Goal: Check status

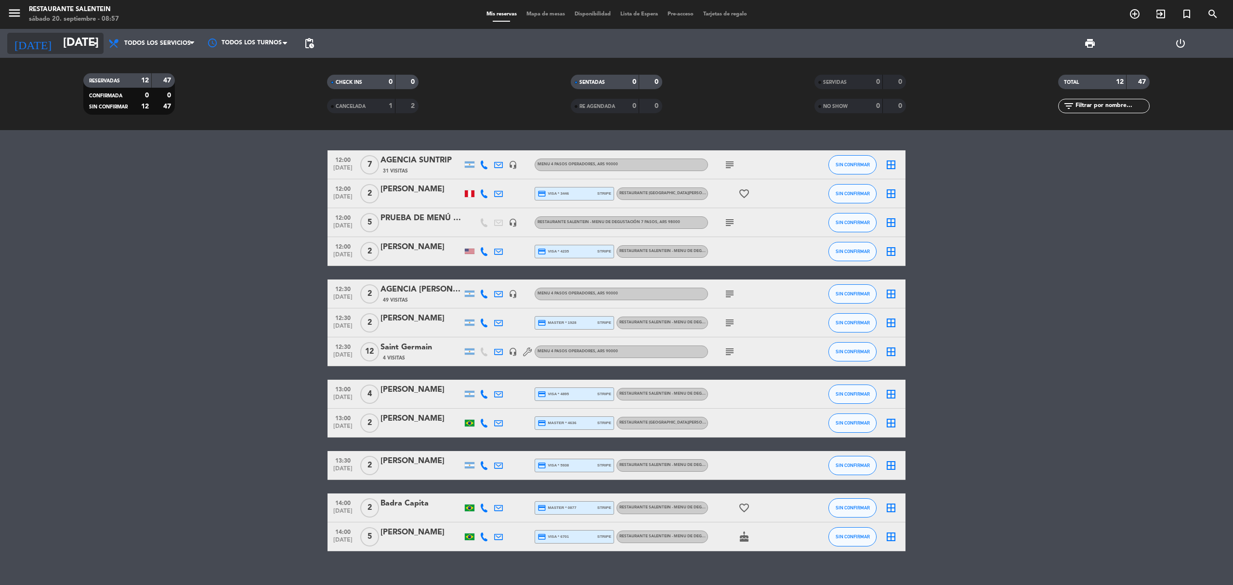
click at [58, 39] on input "[DATE]" at bounding box center [129, 43] width 143 height 23
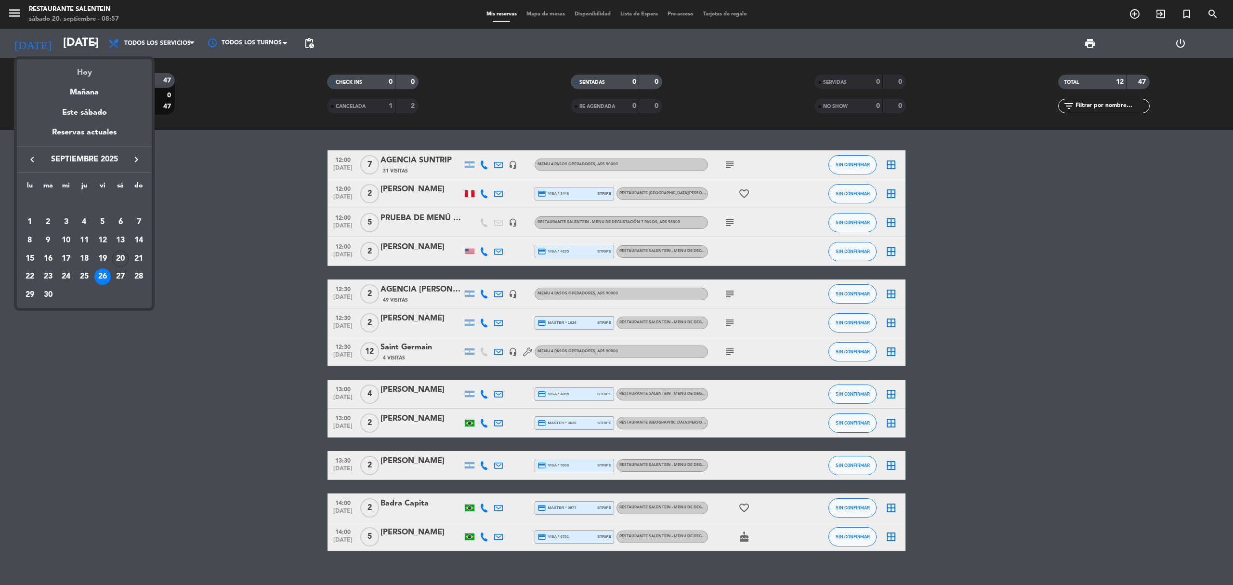
click at [86, 75] on div "Hoy" at bounding box center [84, 69] width 135 height 20
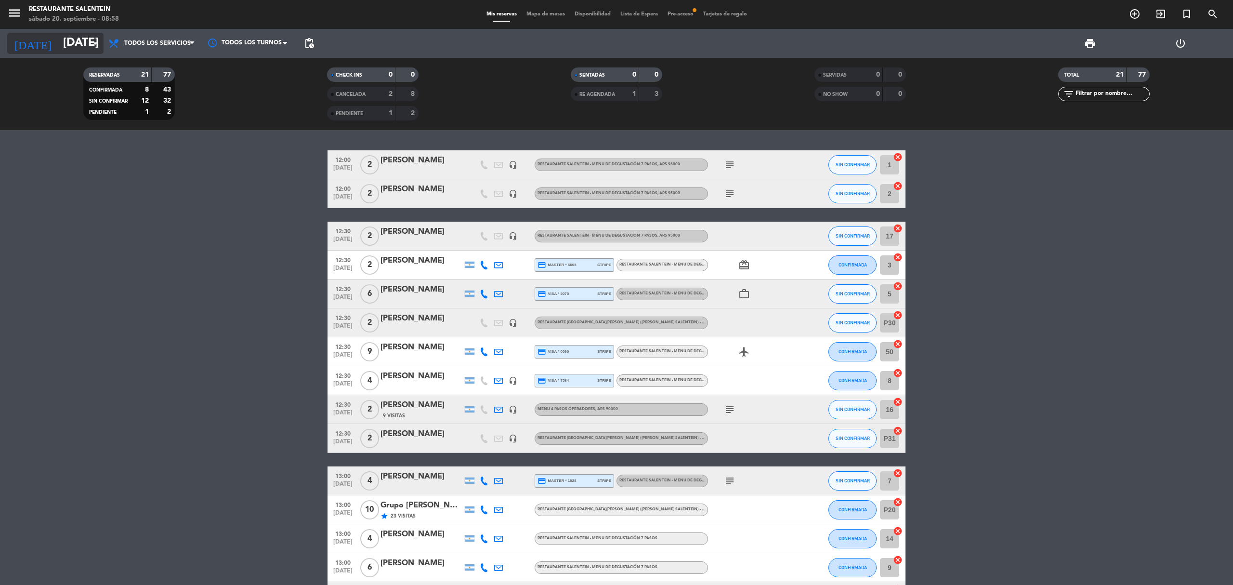
click at [74, 46] on input "[DATE]" at bounding box center [129, 43] width 143 height 23
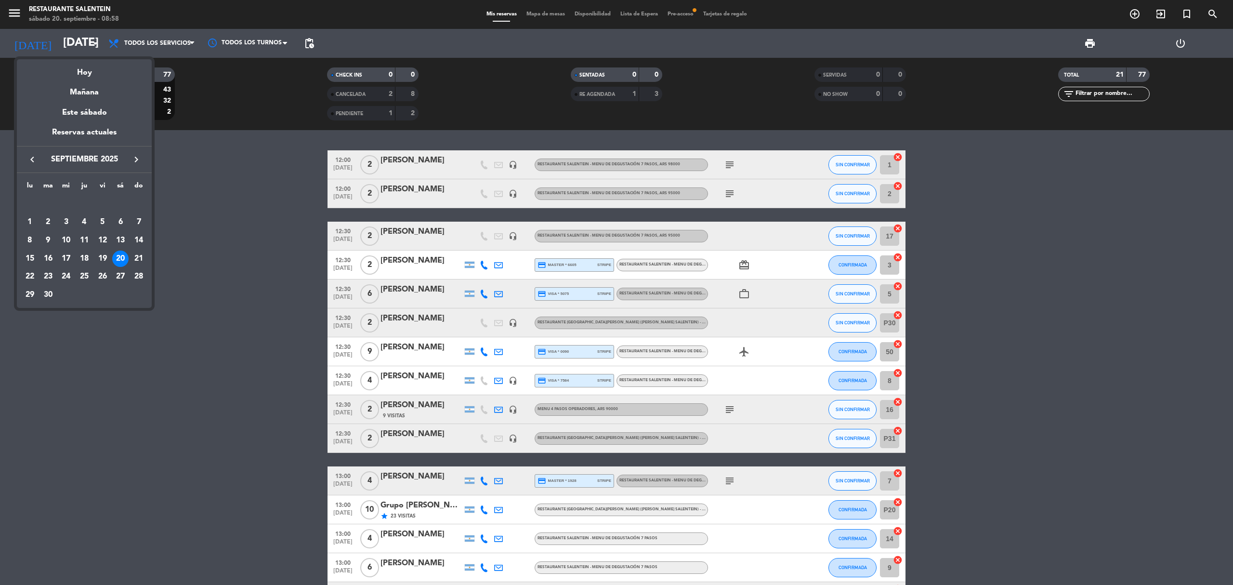
click at [180, 168] on div at bounding box center [616, 292] width 1233 height 585
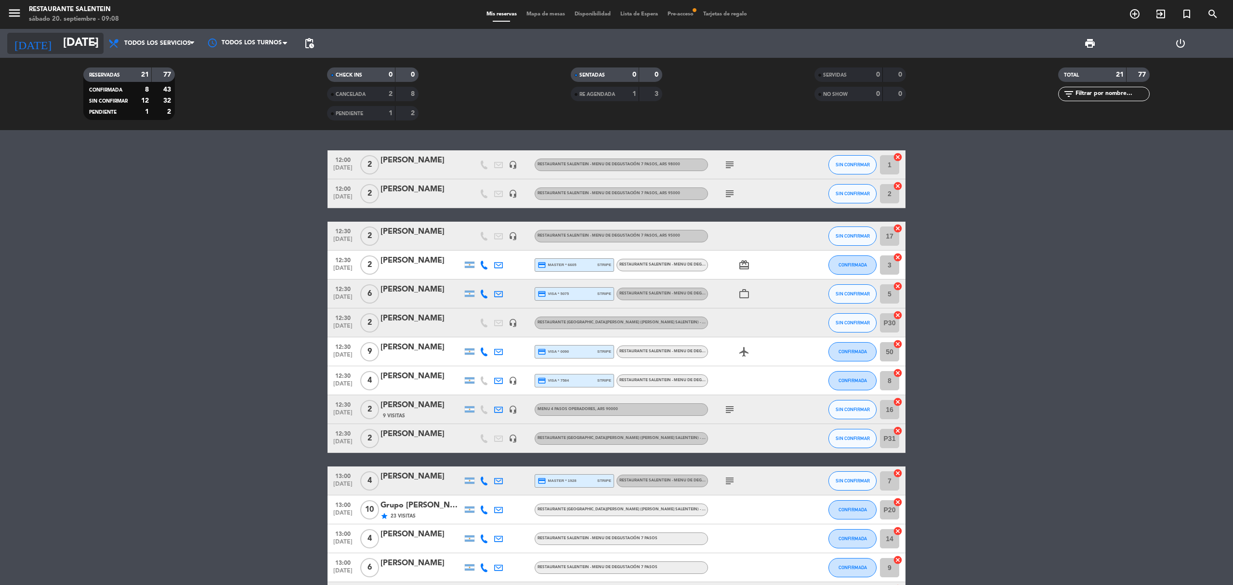
click at [58, 47] on input "[DATE]" at bounding box center [129, 43] width 143 height 23
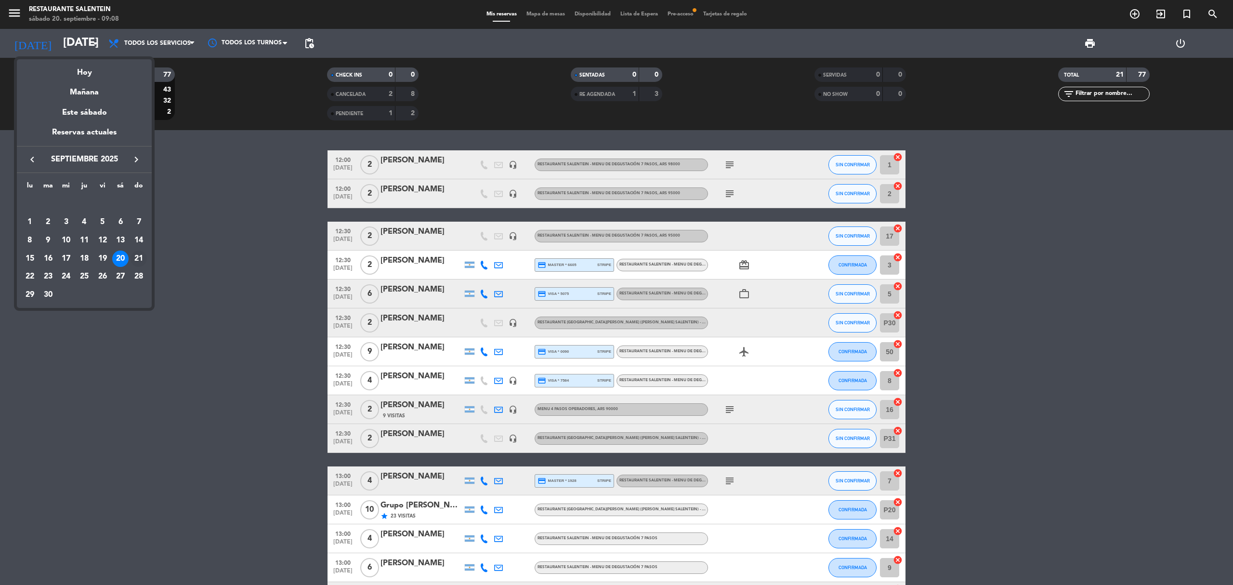
click at [143, 261] on div "21" at bounding box center [139, 259] width 16 height 16
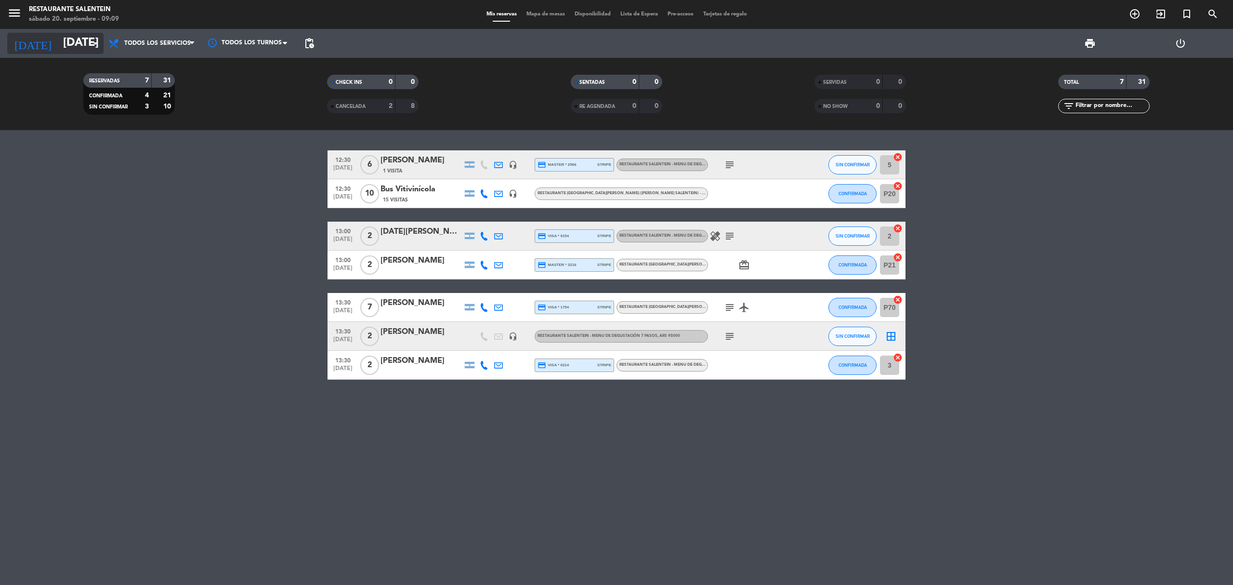
click at [78, 47] on input "[DATE]" at bounding box center [129, 43] width 143 height 23
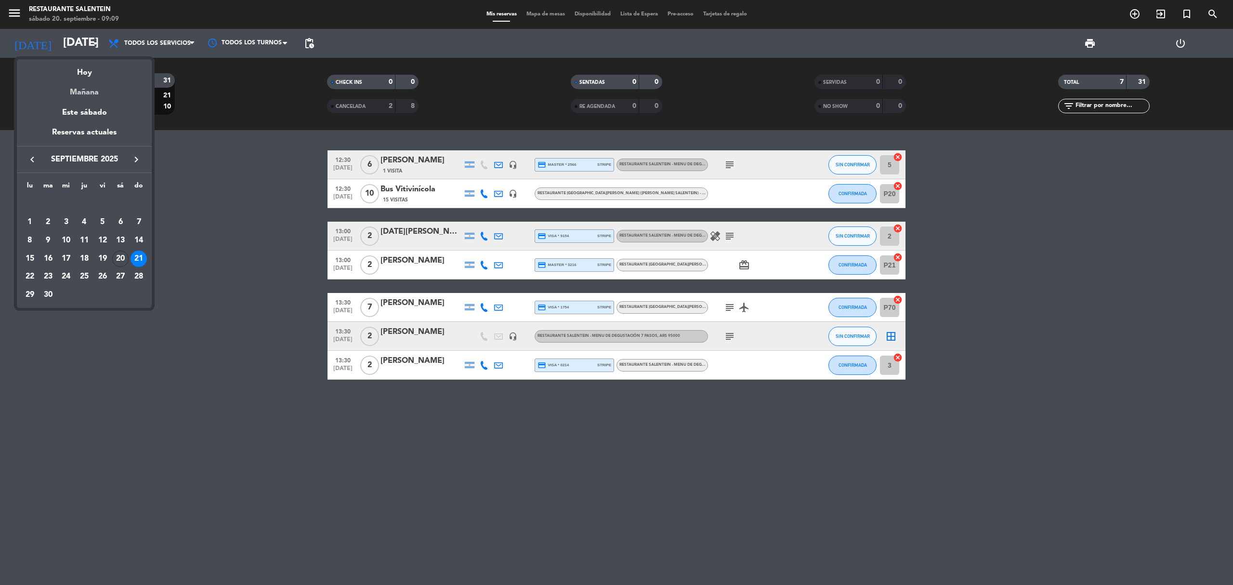
click at [83, 80] on div "Mañana" at bounding box center [84, 89] width 135 height 20
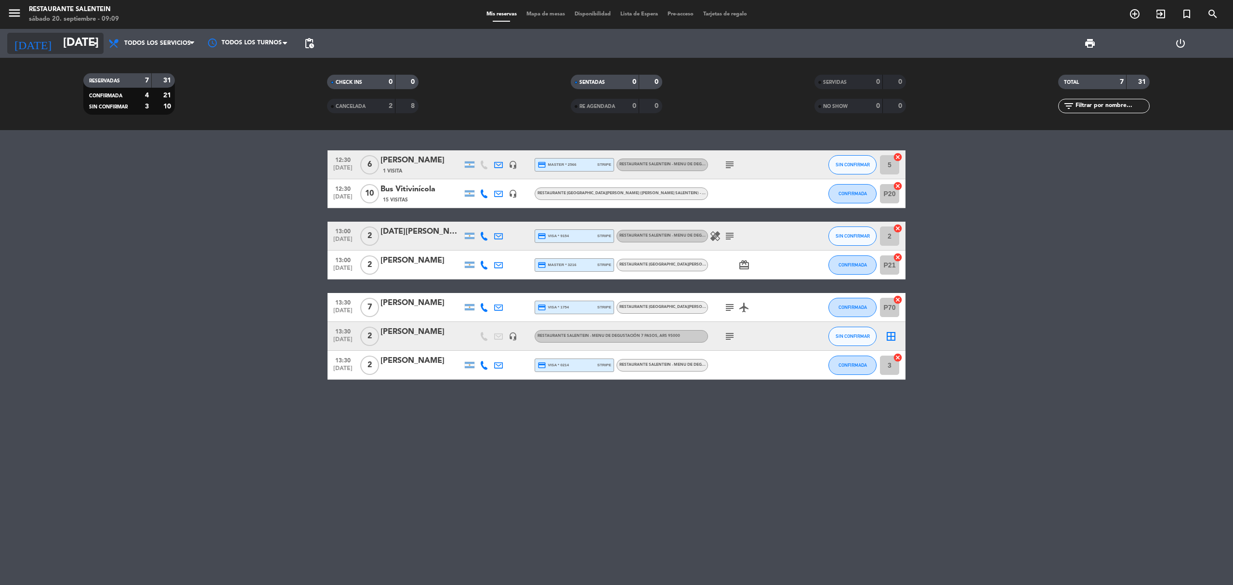
click at [81, 47] on input "[DATE]" at bounding box center [129, 43] width 143 height 23
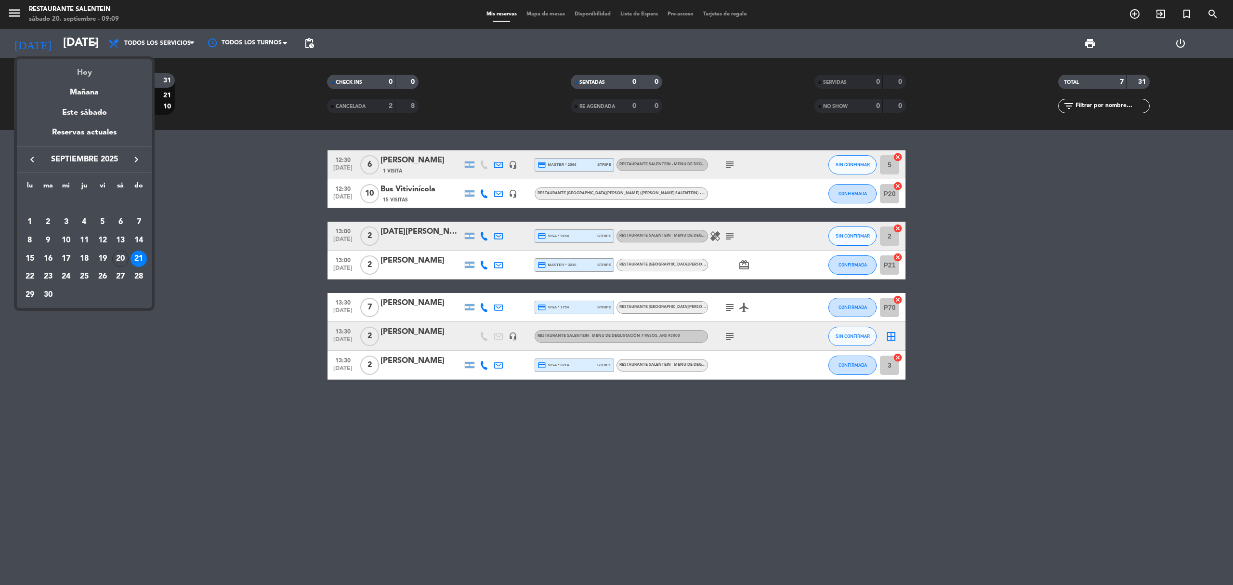
click at [86, 62] on div "Hoy" at bounding box center [84, 69] width 135 height 20
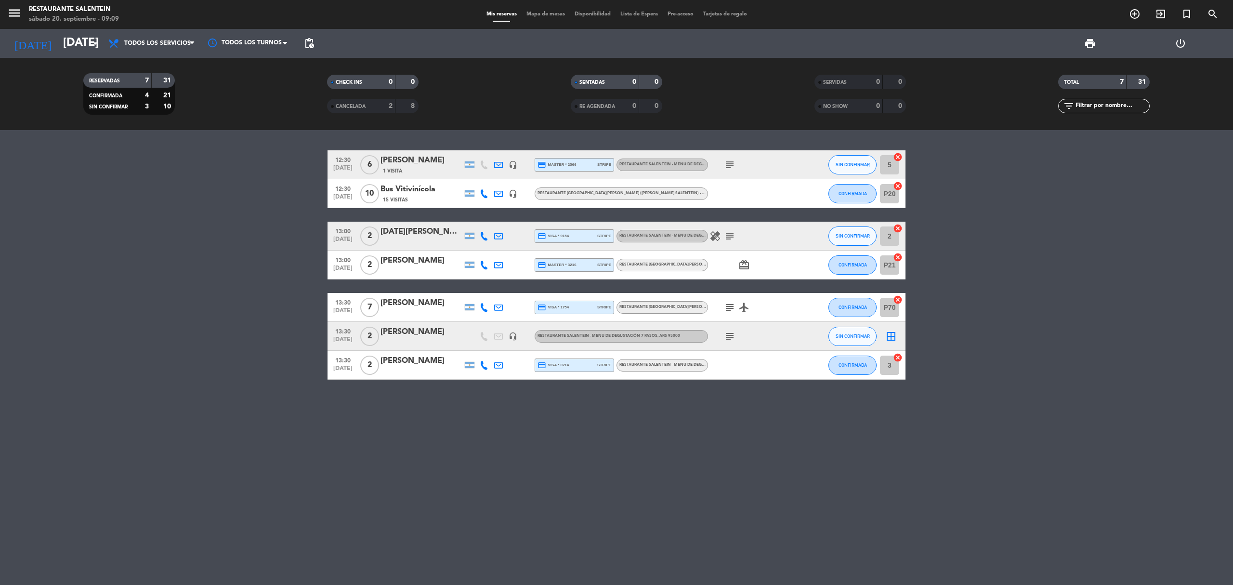
type input "[DATE]"
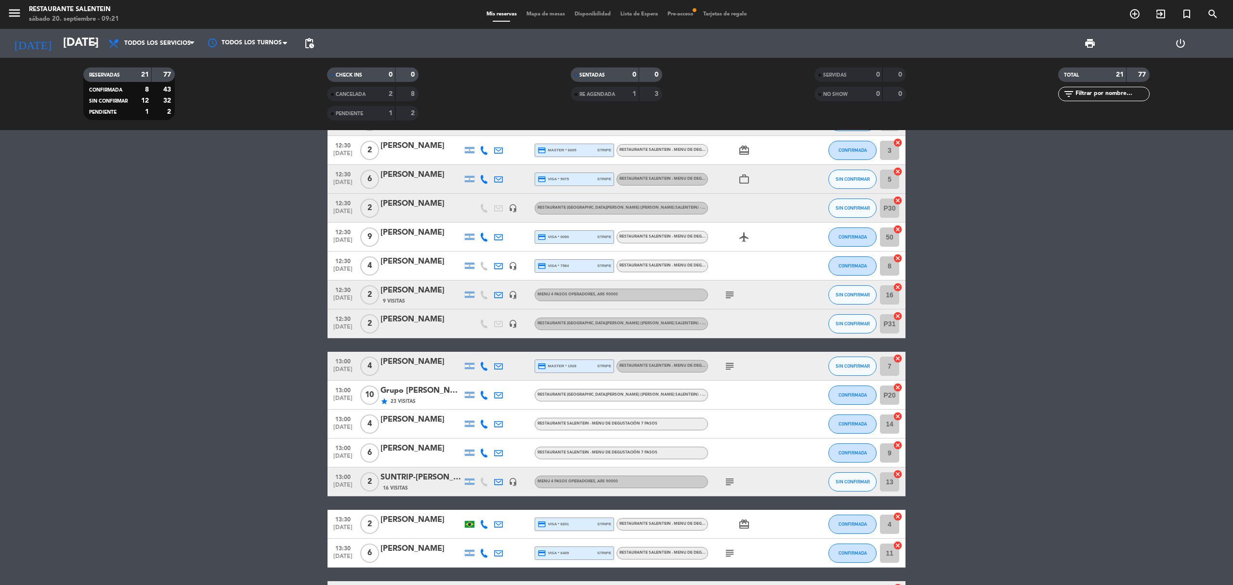
scroll to position [128, 0]
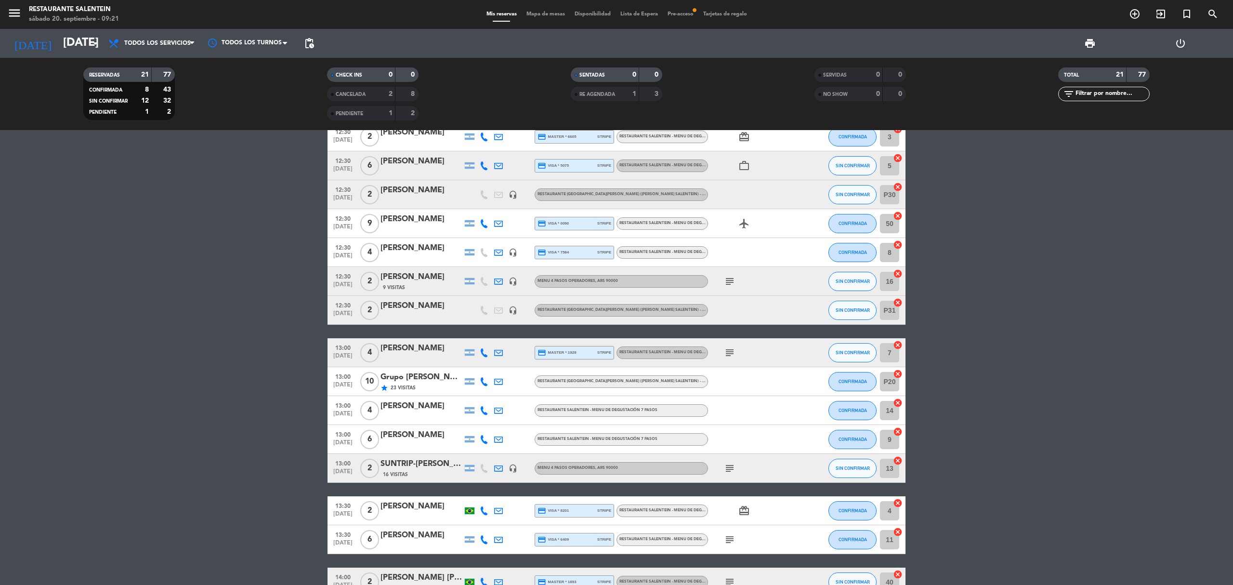
click at [735, 353] on icon "subject" at bounding box center [730, 353] width 12 height 12
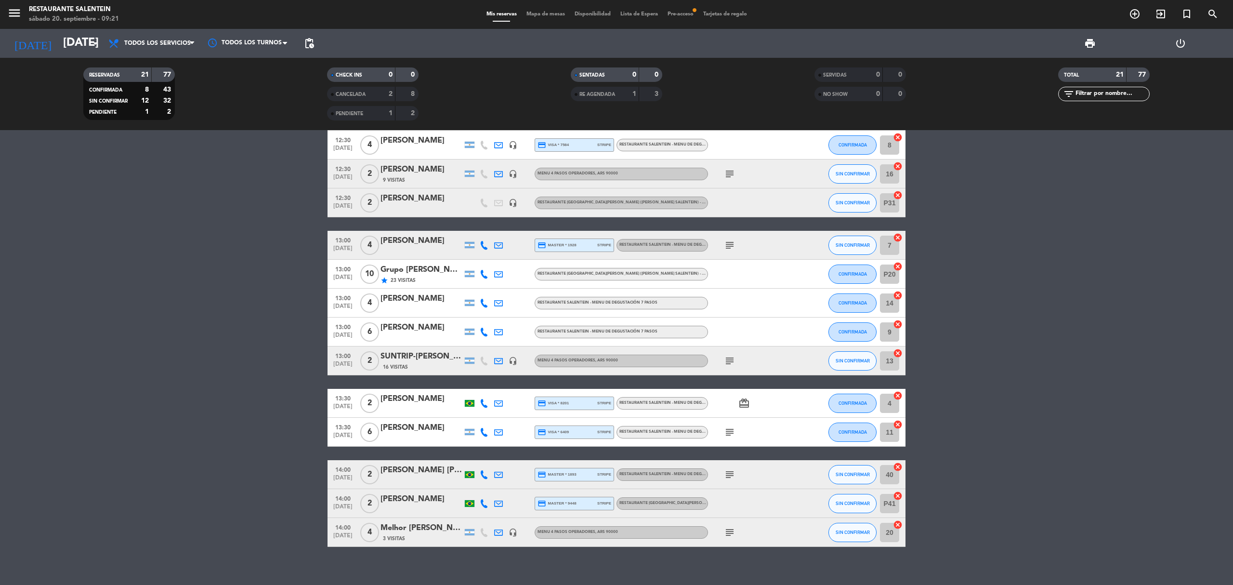
scroll to position [245, 0]
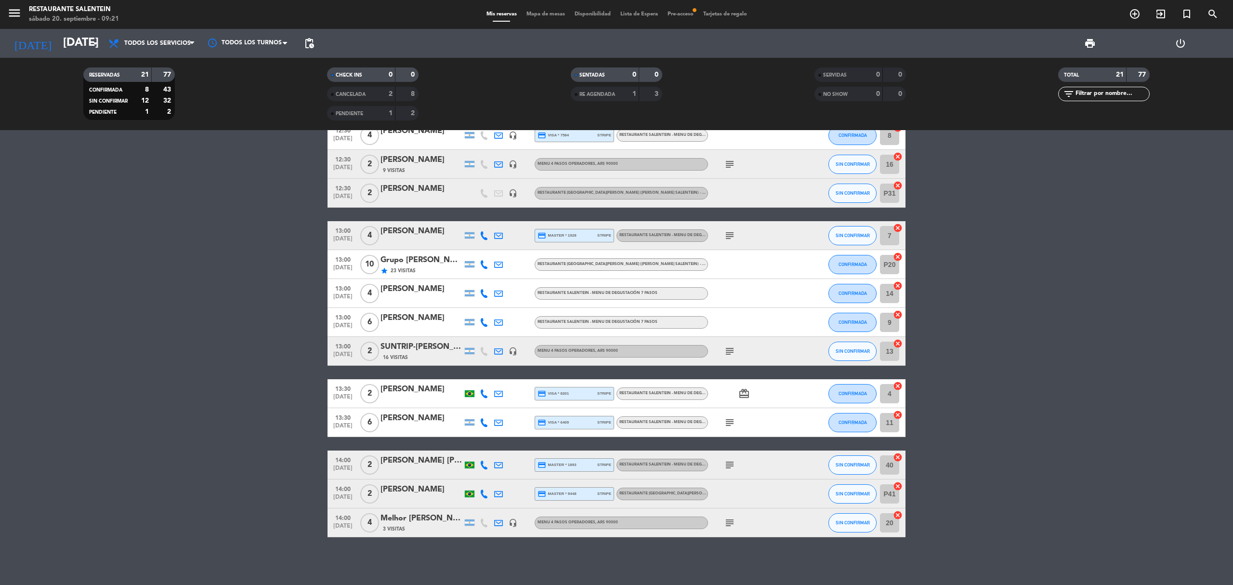
click at [725, 353] on icon "subject" at bounding box center [730, 351] width 12 height 12
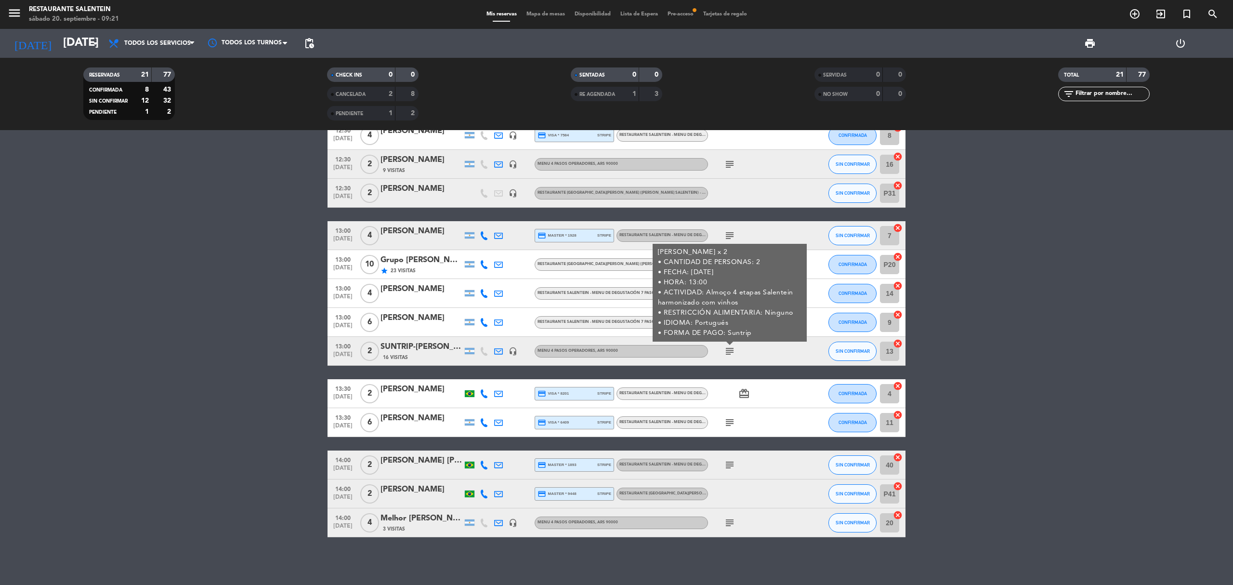
click at [733, 417] on icon "subject" at bounding box center [730, 423] width 12 height 12
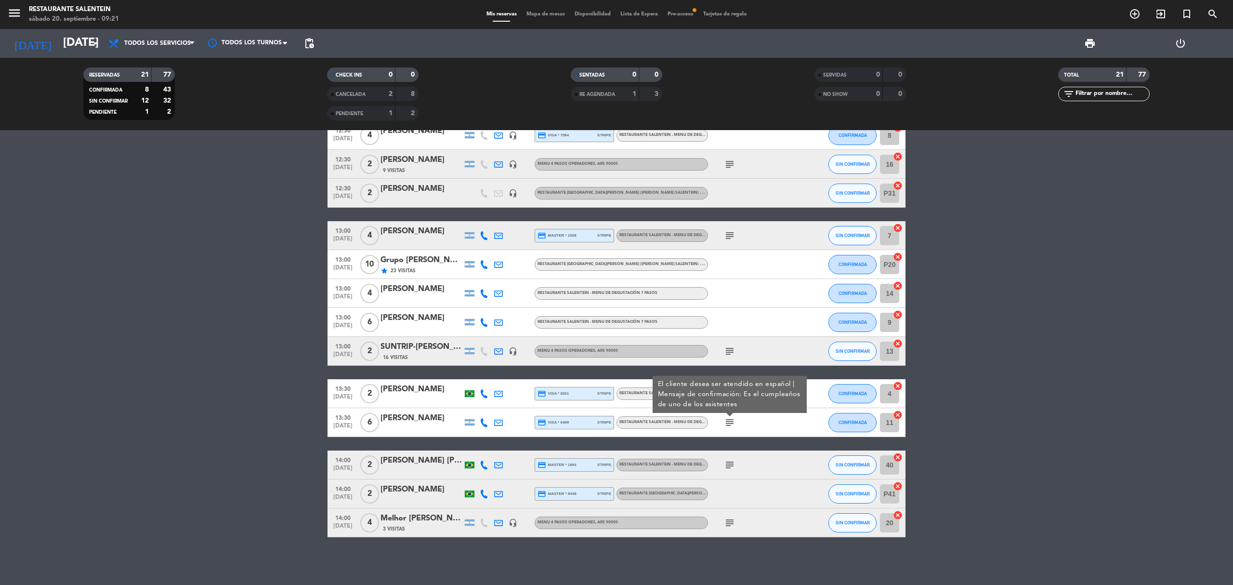
drag, startPoint x: 733, startPoint y: 417, endPoint x: 733, endPoint y: 422, distance: 5.8
click at [733, 422] on icon "subject" at bounding box center [730, 423] width 12 height 12
click at [734, 464] on icon "subject" at bounding box center [730, 465] width 12 height 12
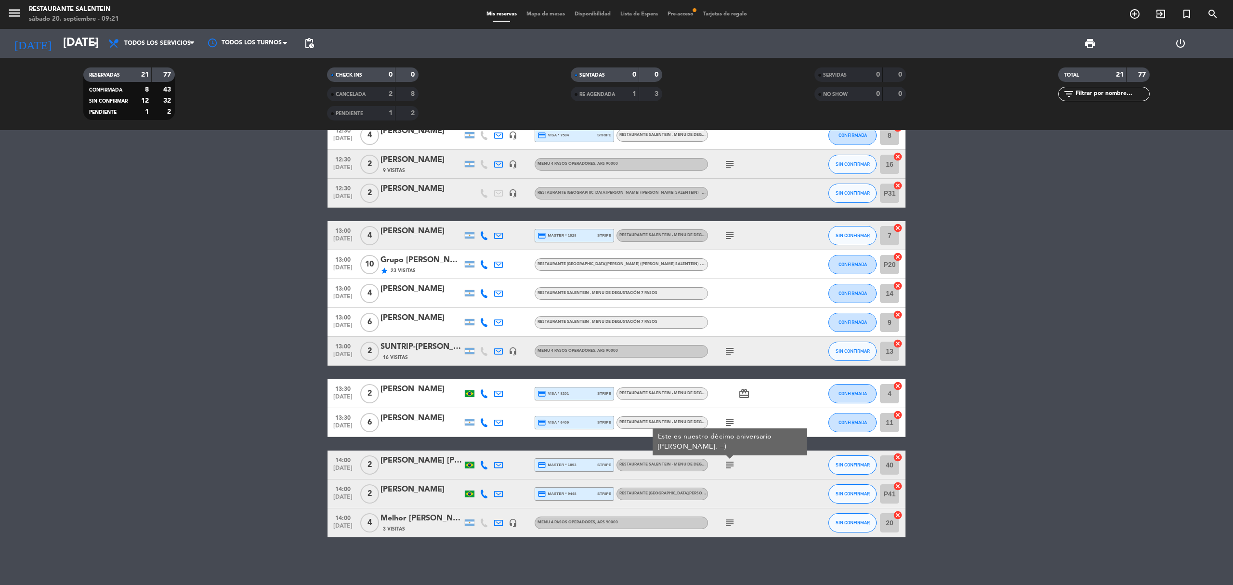
click at [734, 464] on icon "subject" at bounding box center [730, 465] width 12 height 12
click at [726, 465] on icon "subject" at bounding box center [730, 465] width 12 height 12
click at [727, 524] on icon "subject" at bounding box center [730, 523] width 12 height 12
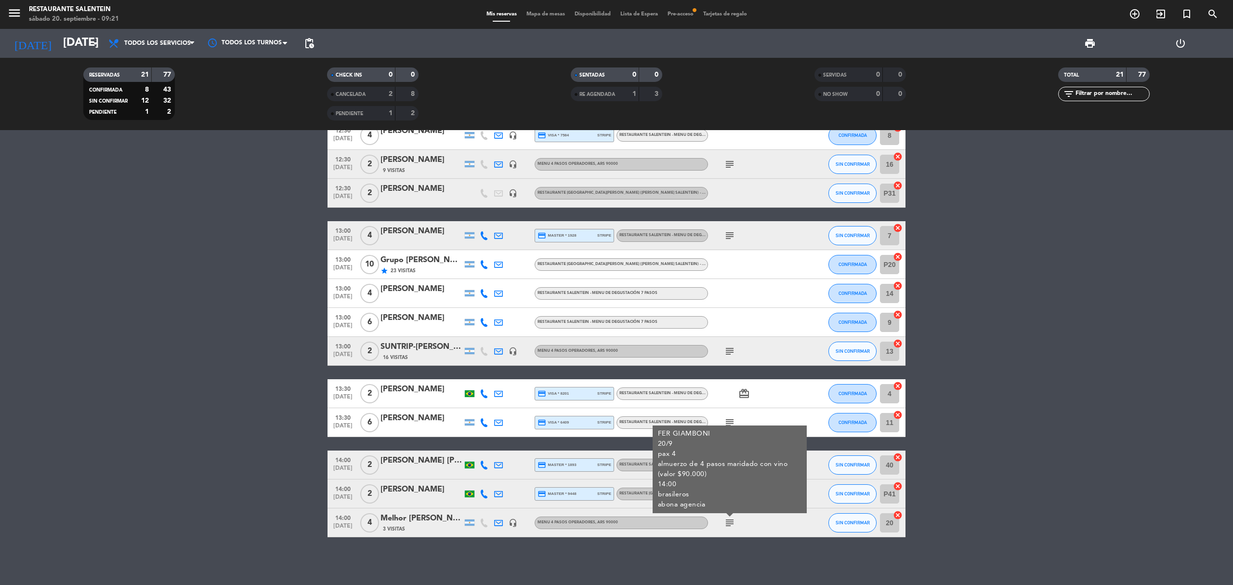
click at [727, 524] on icon "subject" at bounding box center [730, 523] width 12 height 12
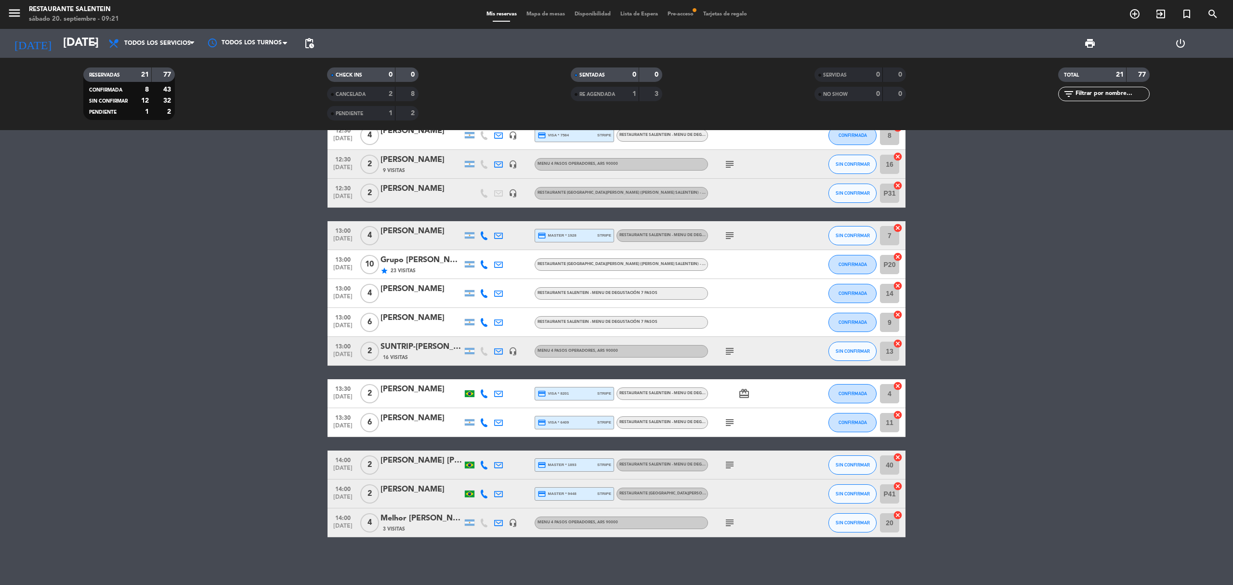
click at [727, 524] on icon "subject" at bounding box center [730, 523] width 12 height 12
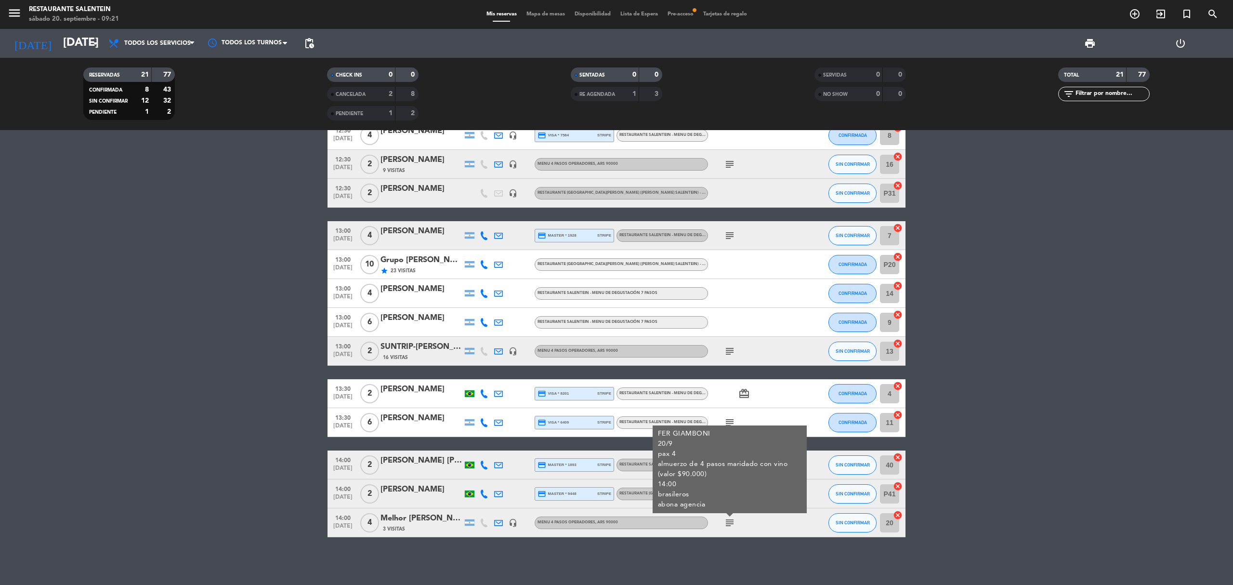
click at [727, 524] on icon "subject" at bounding box center [730, 523] width 12 height 12
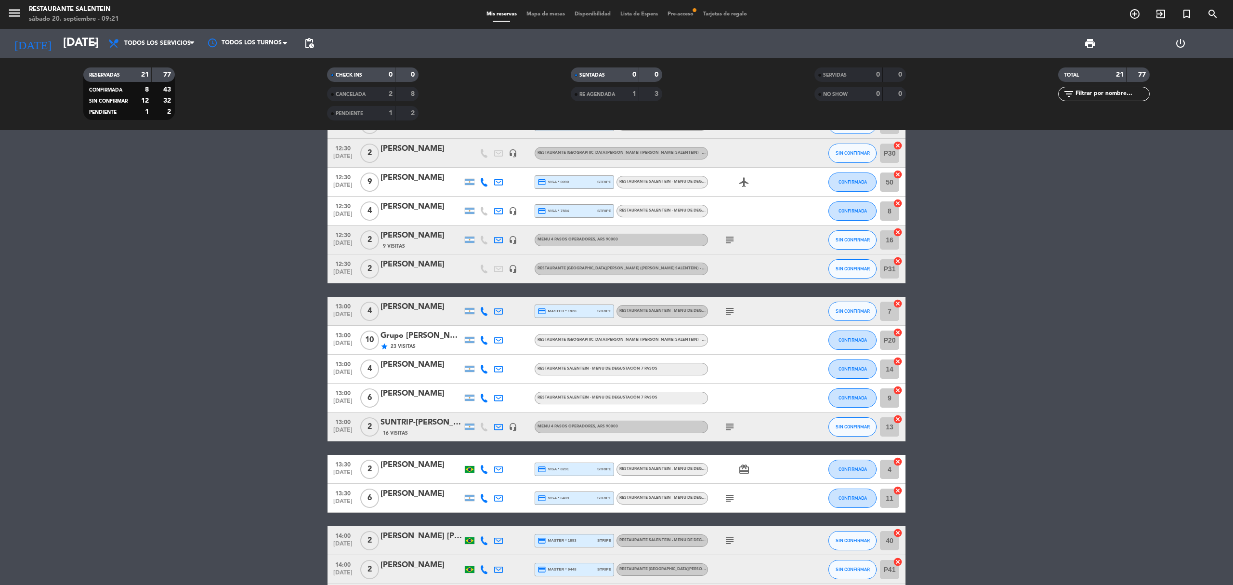
scroll to position [117, 0]
